Goal: Information Seeking & Learning: Check status

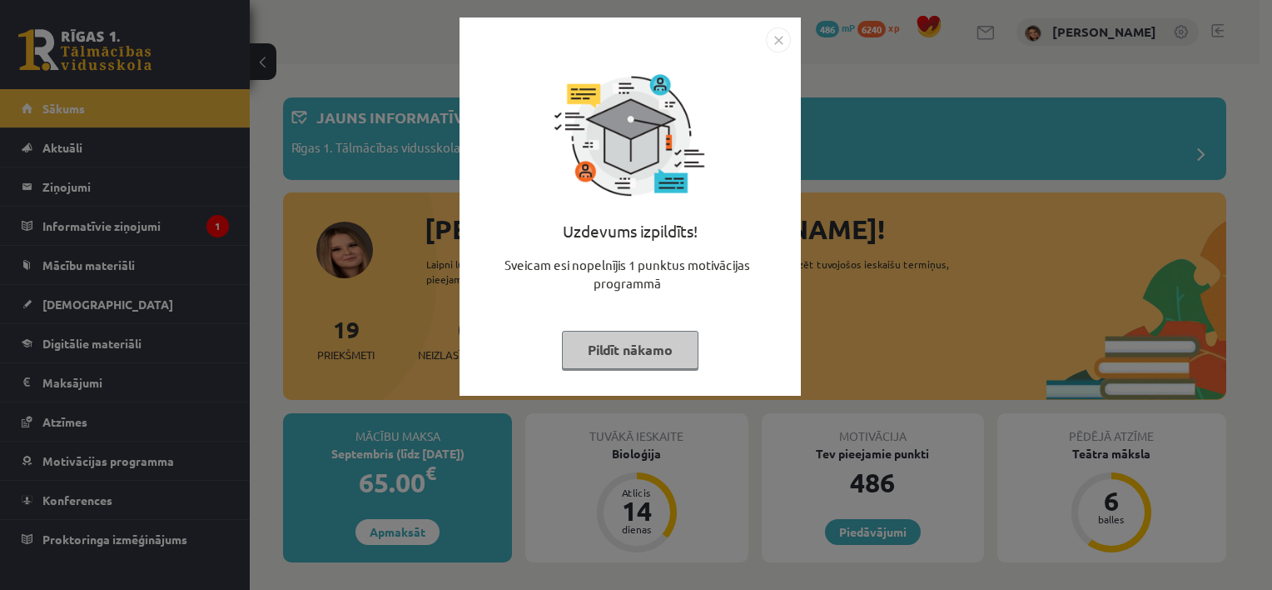
click at [779, 35] on img "Close" at bounding box center [778, 39] width 25 height 25
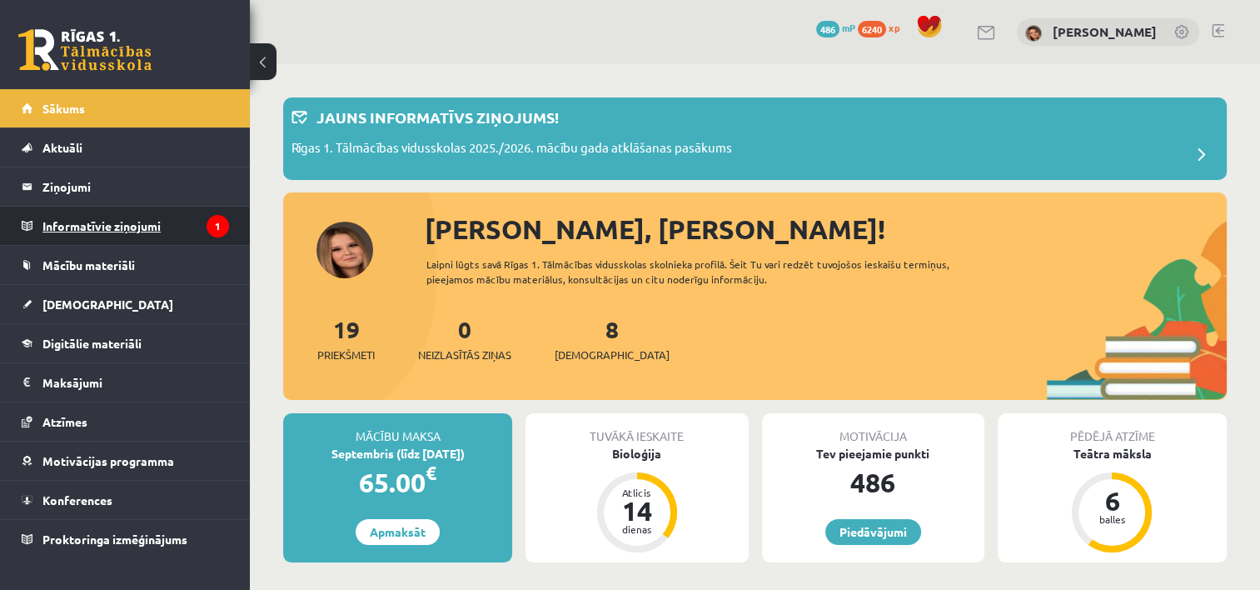
click at [166, 223] on legend "Informatīvie ziņojumi 1" at bounding box center [135, 225] width 187 height 38
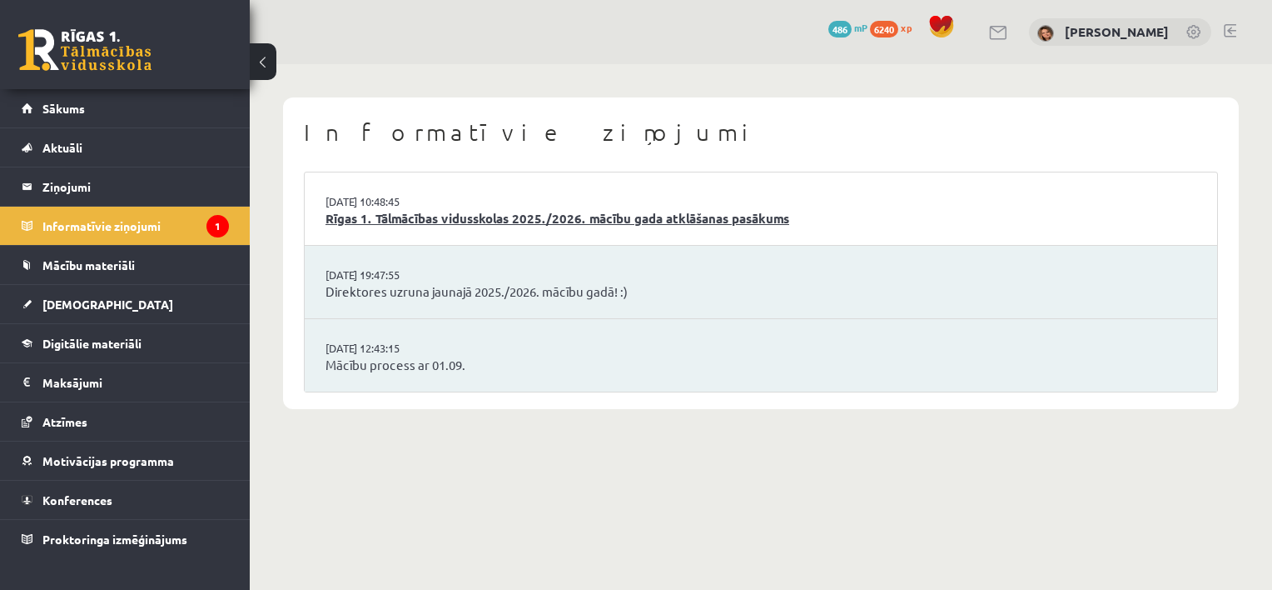
click at [470, 212] on link "Rīgas 1. Tālmācības vidusskolas 2025./2026. mācību gada atklāšanas pasākums" at bounding box center [761, 218] width 871 height 19
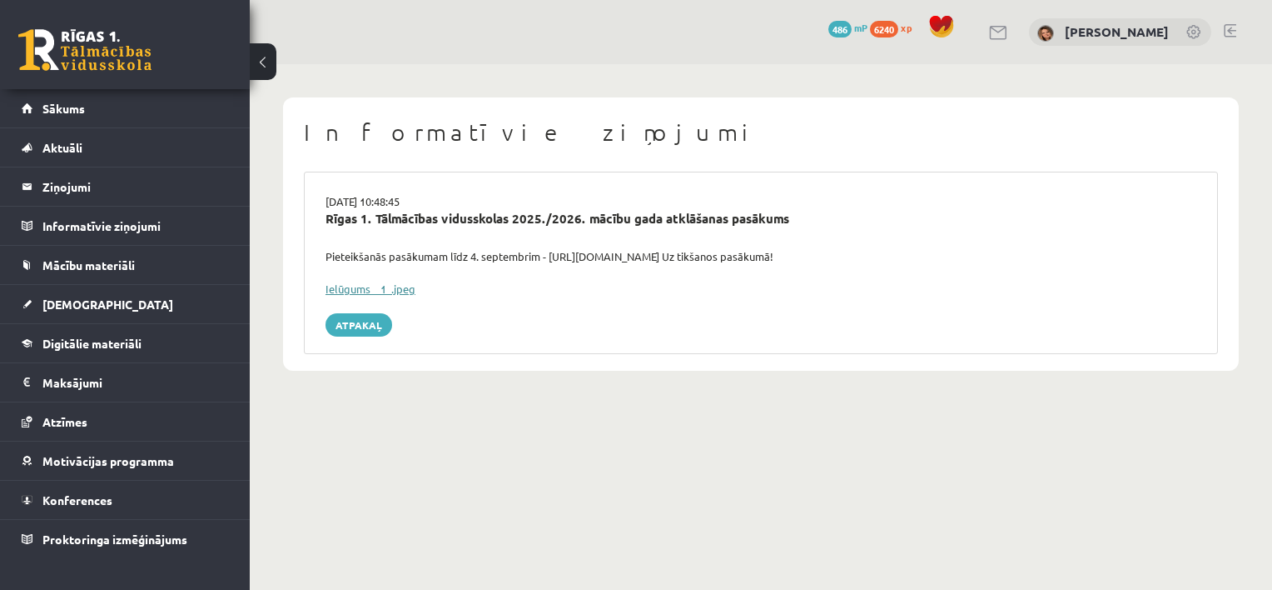
click at [373, 287] on link "Ielūgums__1_.jpeg" at bounding box center [371, 288] width 90 height 14
click at [70, 117] on link "Sākums" at bounding box center [125, 108] width 207 height 38
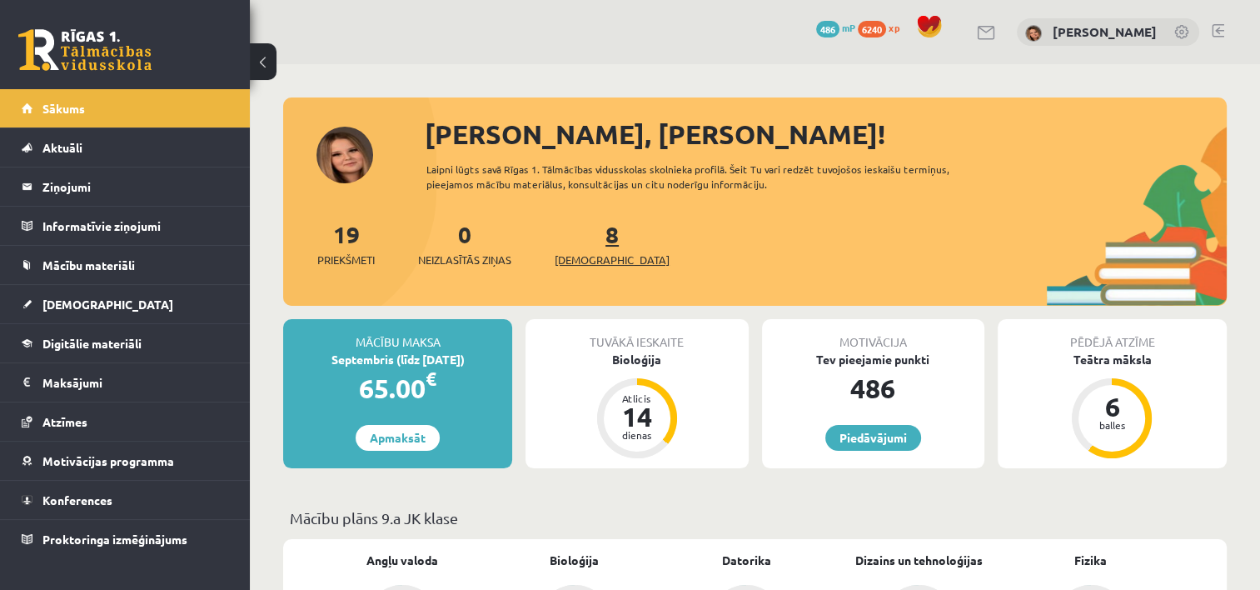
click at [575, 255] on span "[DEMOGRAPHIC_DATA]" at bounding box center [612, 259] width 115 height 17
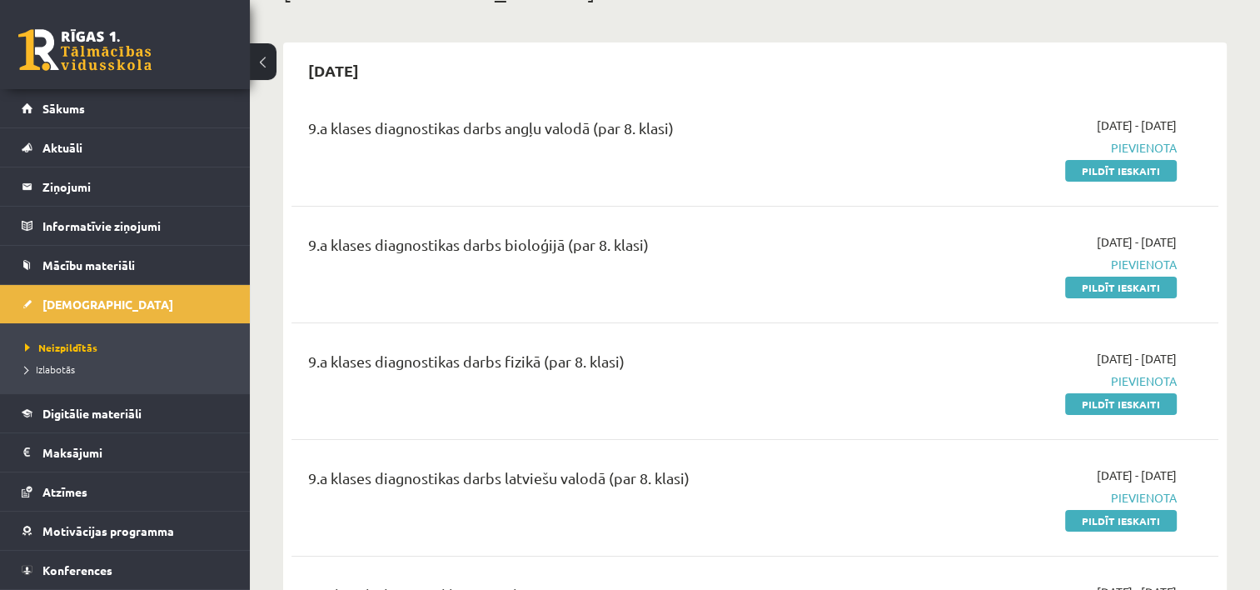
scroll to position [120, 0]
